Goal: Information Seeking & Learning: Learn about a topic

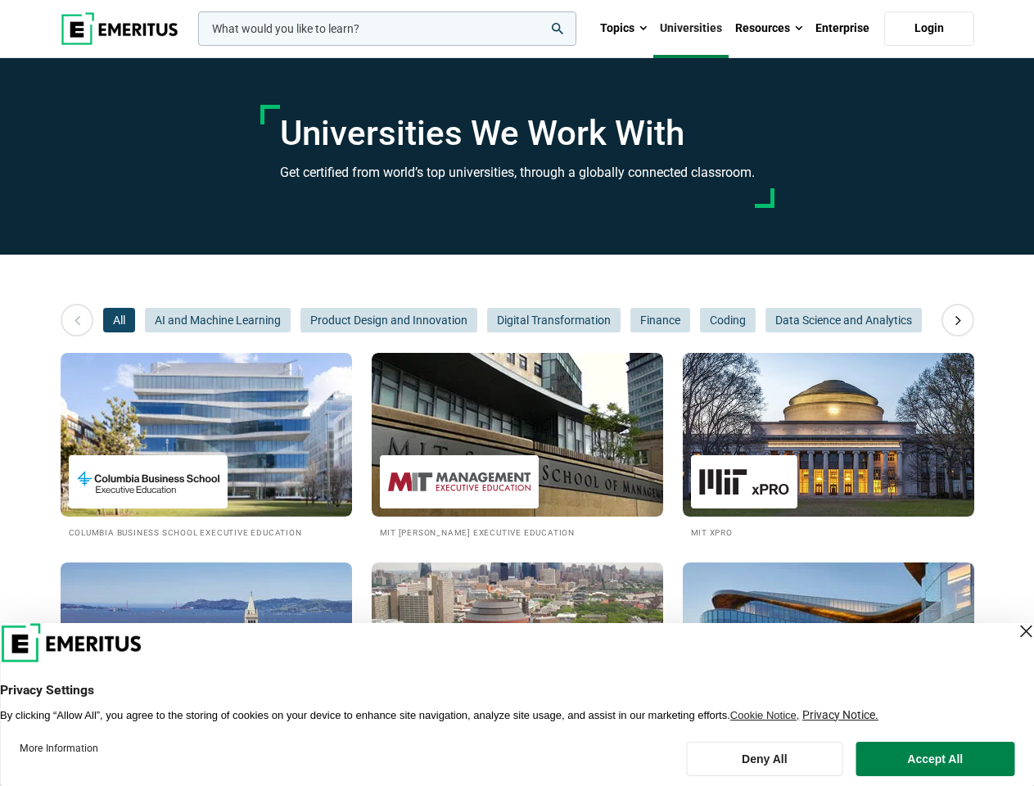
click at [387, 29] on input "woocommerce-product-search-field-0" at bounding box center [387, 28] width 378 height 34
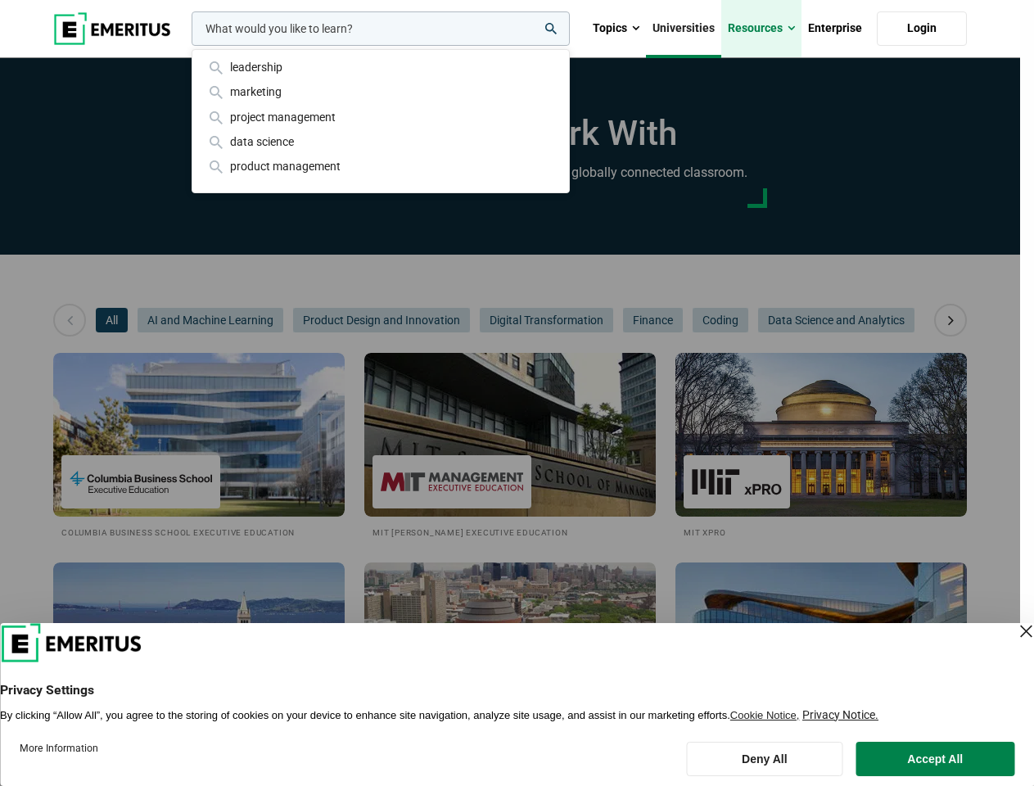
click at [769, 29] on link "Resources" at bounding box center [762, 28] width 80 height 57
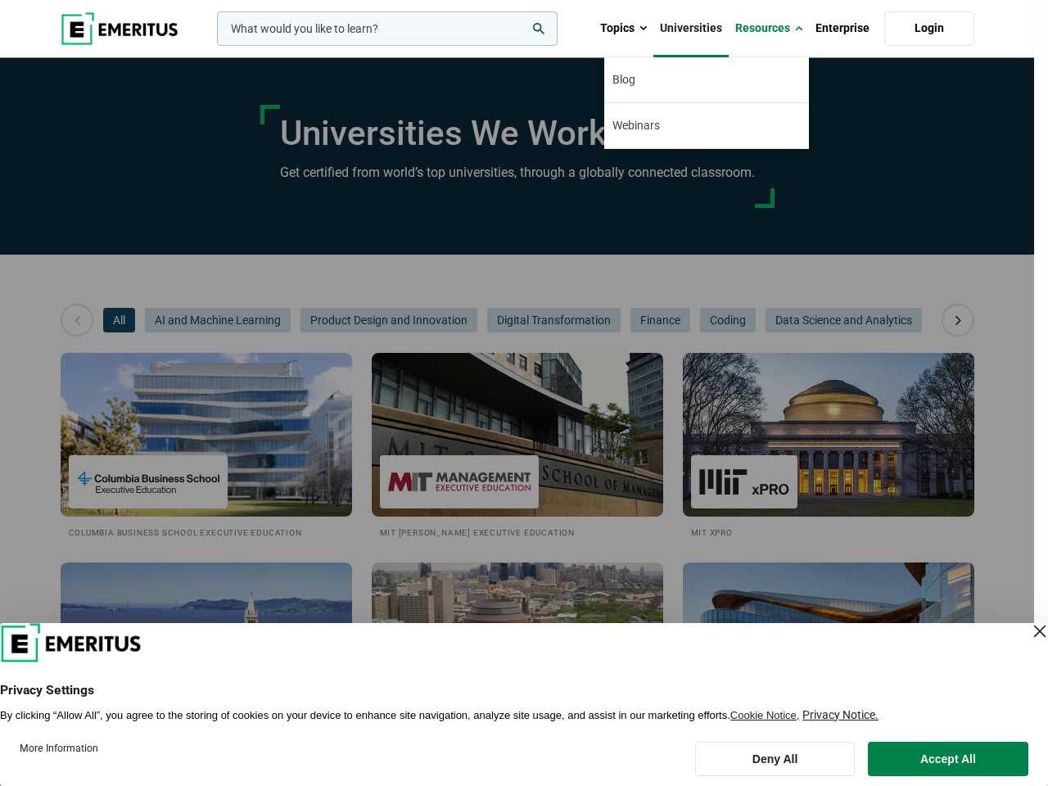
click at [214, 46] on div "leadership marketing project management data science product management" at bounding box center [386, 28] width 344 height 34
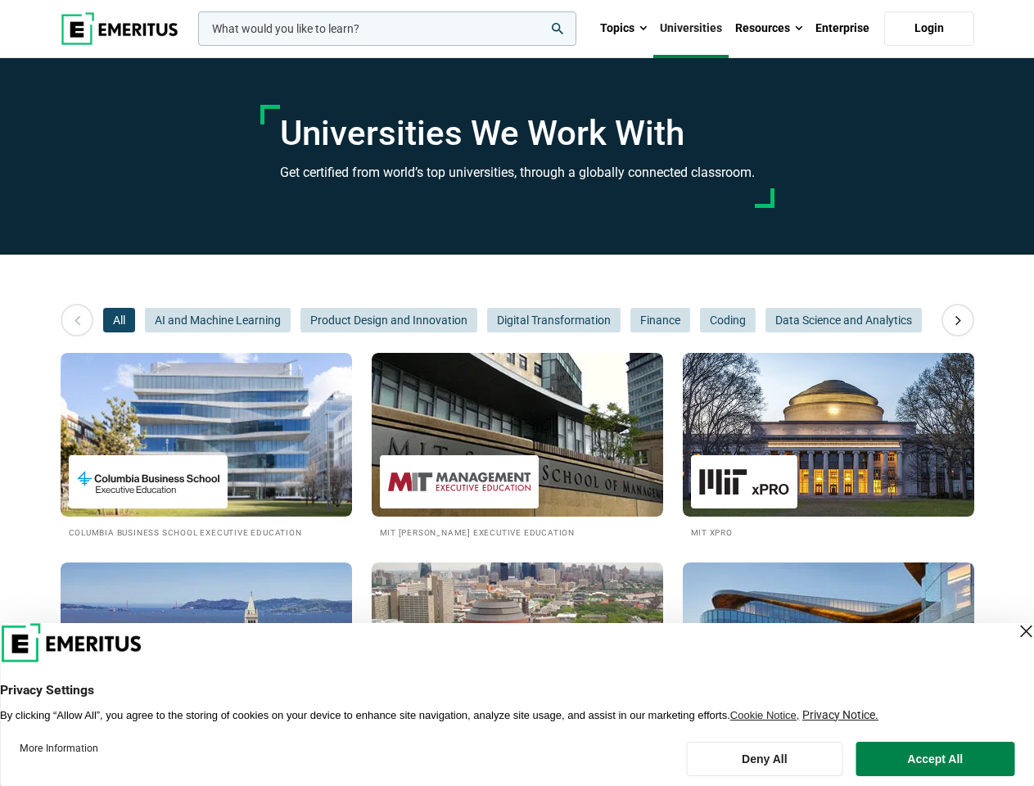
click at [958, 320] on icon at bounding box center [958, 319] width 29 height 29
click at [119, 320] on span "All" at bounding box center [119, 320] width 32 height 25
click at [301, 320] on span "Product Design and Innovation" at bounding box center [389, 320] width 177 height 25
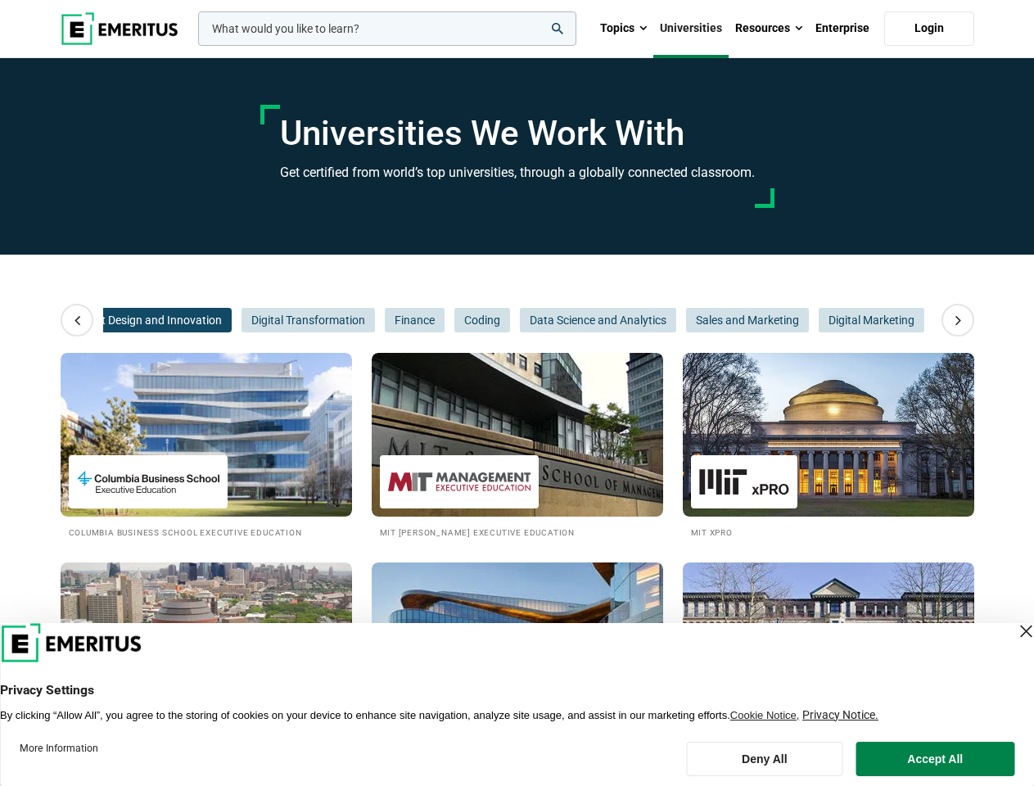
click at [389, 320] on span "Finance" at bounding box center [415, 320] width 60 height 25
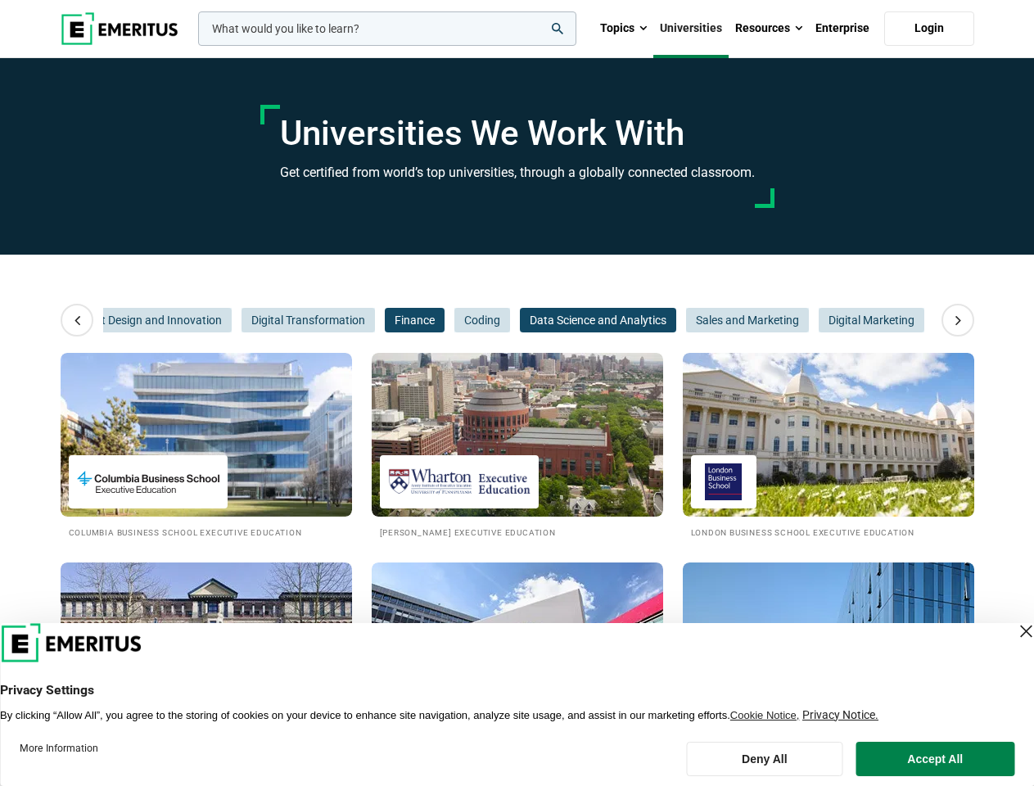
click at [553, 320] on span "Data Science and Analytics" at bounding box center [598, 320] width 156 height 25
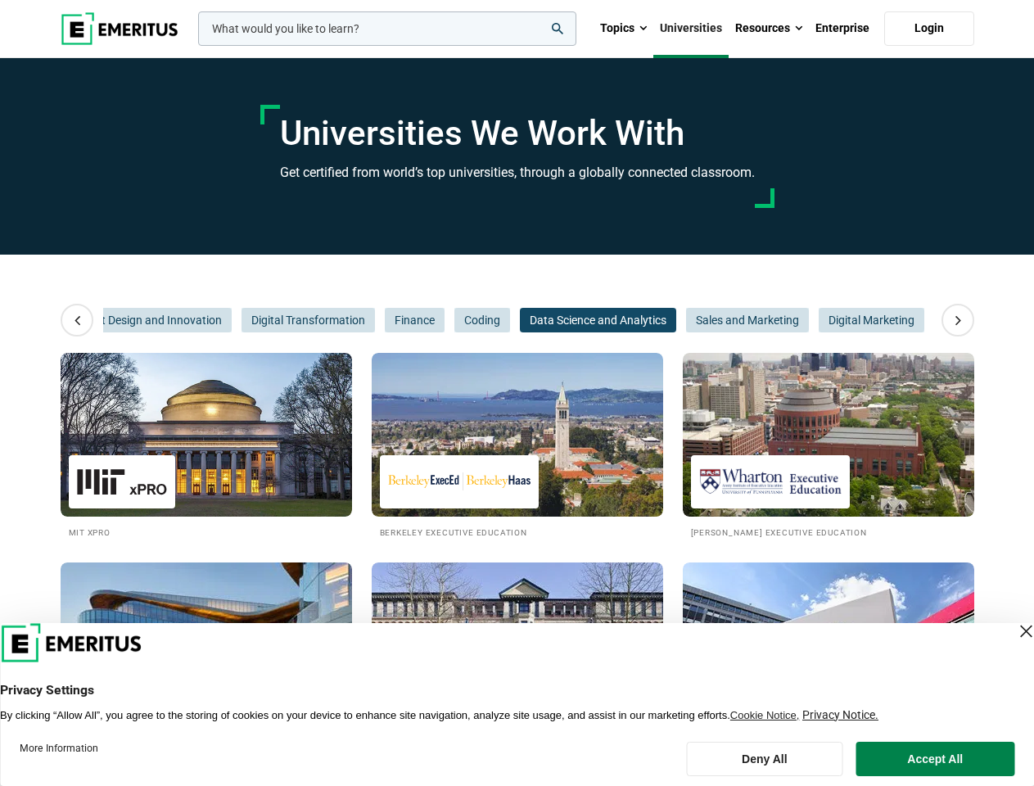
scroll to position [0, 246]
click at [659, 320] on span "Data Science and Analytics" at bounding box center [598, 320] width 156 height 25
click at [727, 320] on span "Sales and Marketing" at bounding box center [747, 320] width 123 height 25
